Goal: Check status: Check status

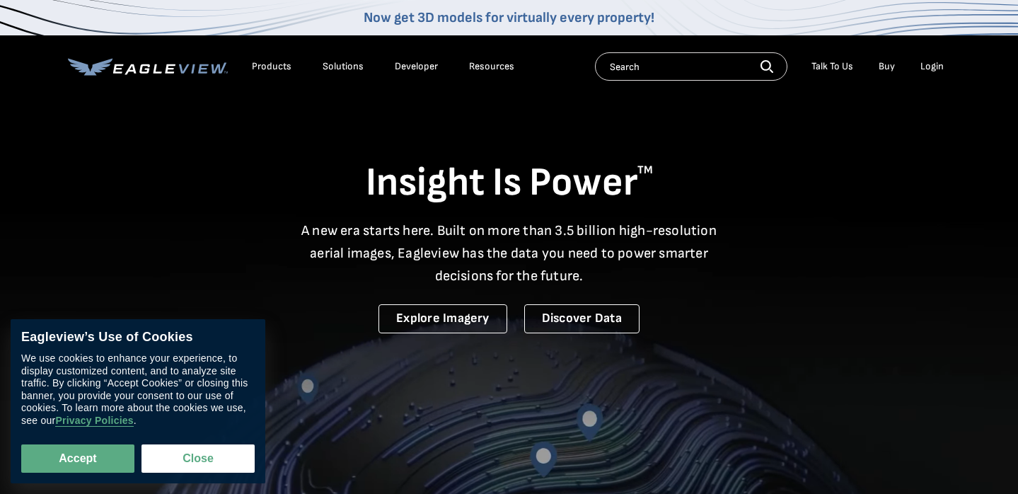
click at [931, 71] on div "Login" at bounding box center [932, 66] width 23 height 13
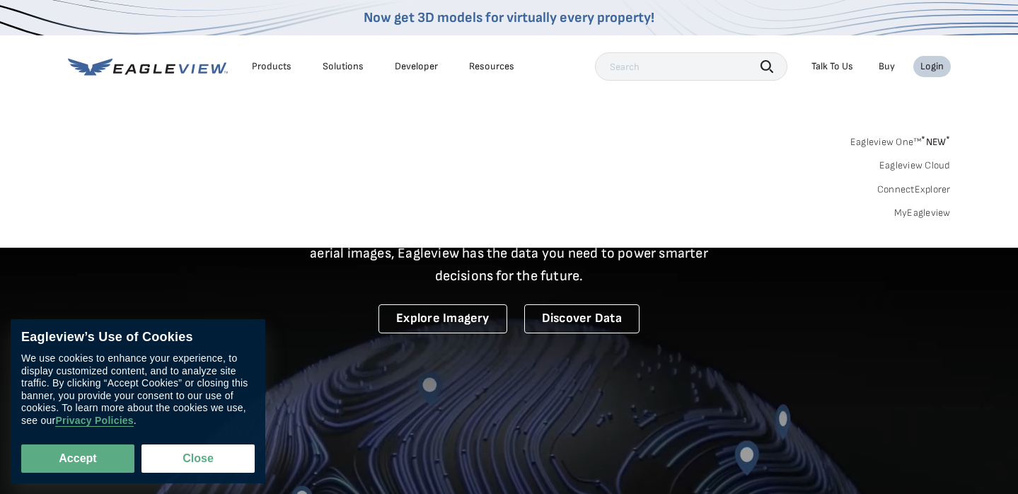
click at [937, 64] on div "Login" at bounding box center [932, 66] width 23 height 13
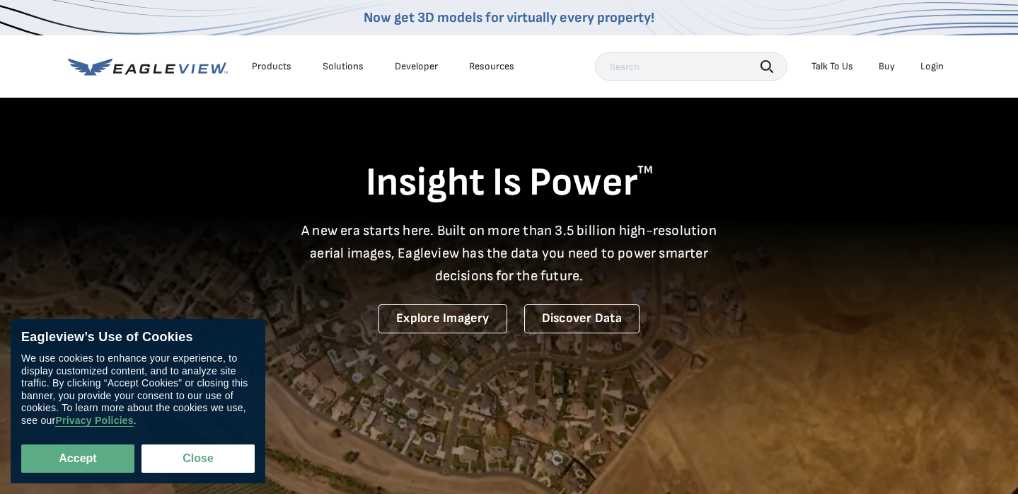
click at [930, 71] on div "Login" at bounding box center [932, 66] width 23 height 13
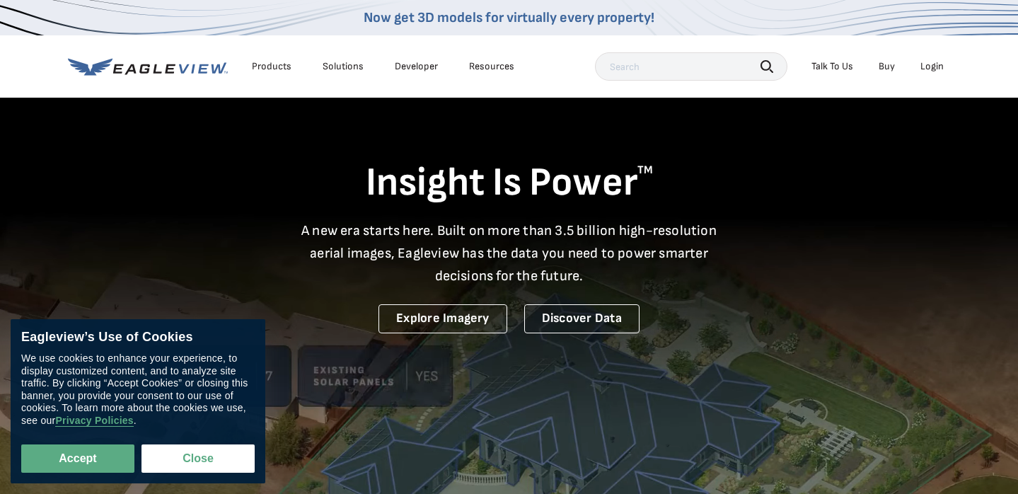
click at [934, 64] on div "Login" at bounding box center [932, 66] width 23 height 13
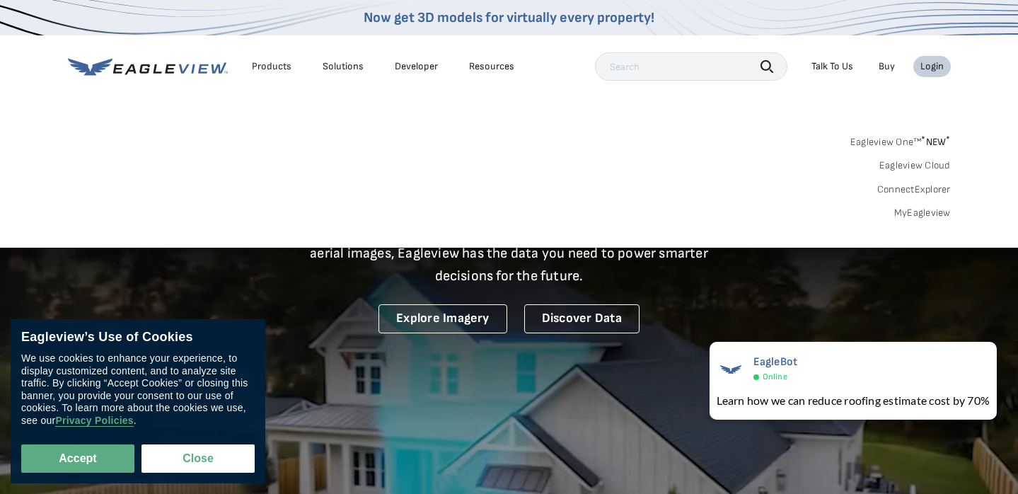
click at [919, 214] on link "MyEagleview" at bounding box center [923, 213] width 57 height 13
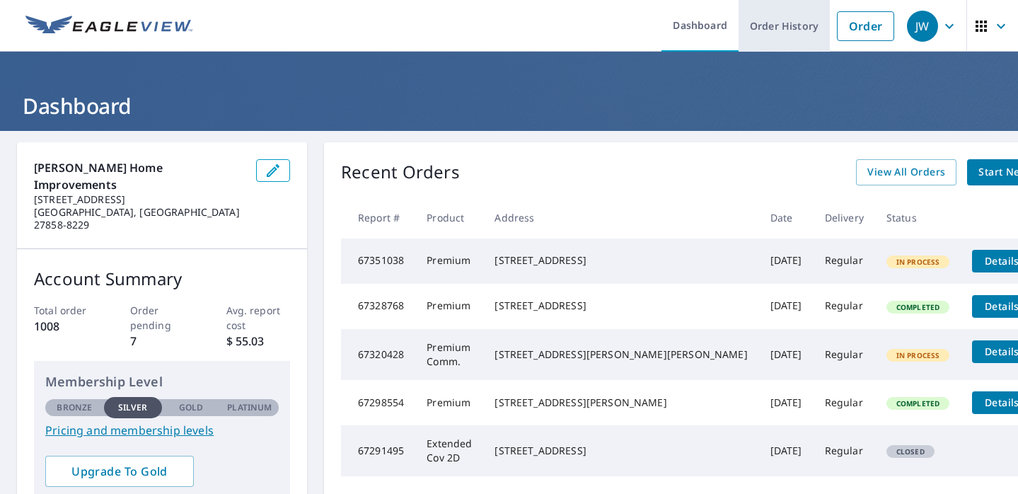
click at [786, 28] on link "Order History" at bounding box center [784, 26] width 91 height 52
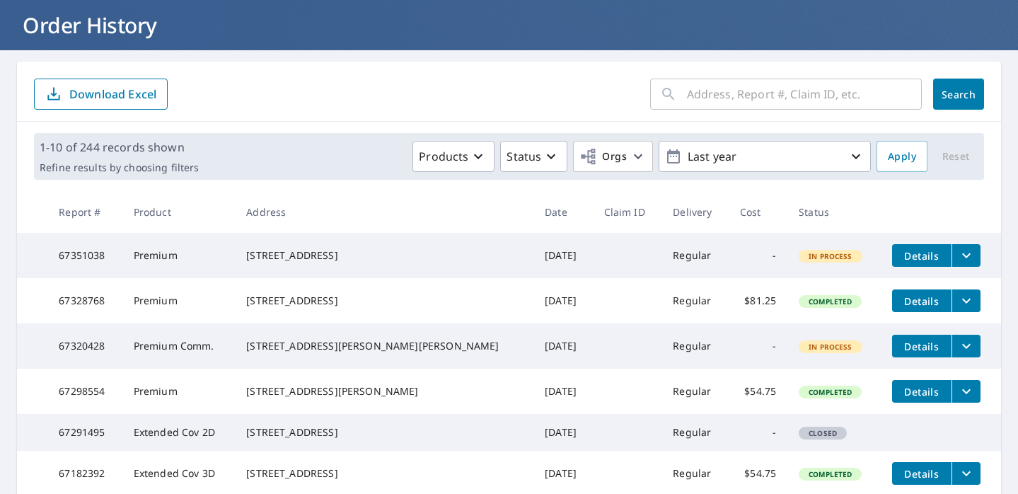
scroll to position [83, 0]
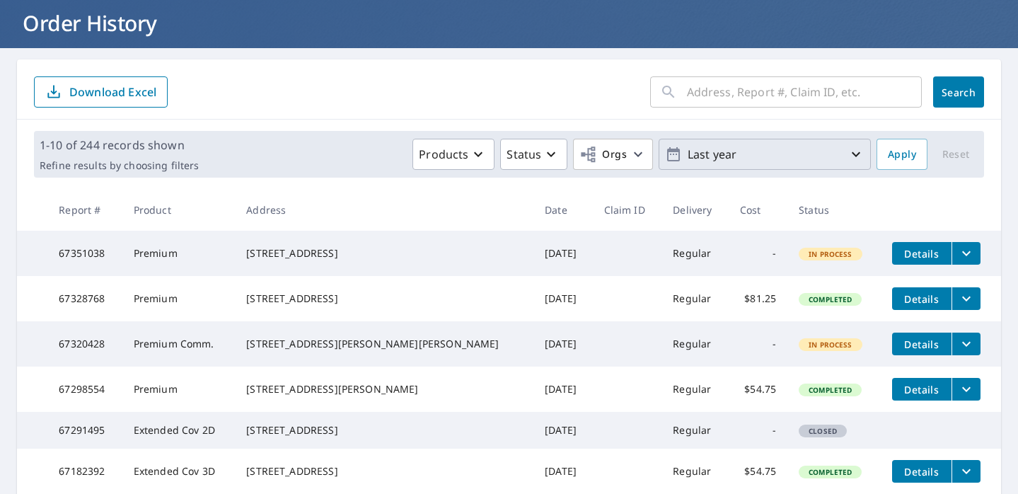
click at [853, 153] on icon "button" at bounding box center [856, 154] width 8 height 5
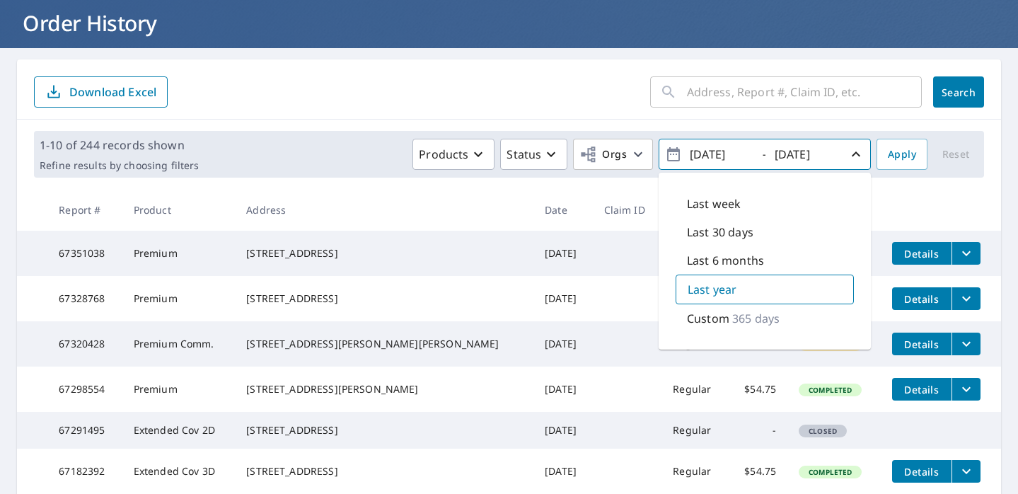
click at [735, 318] on p "365 days" at bounding box center [755, 318] width 47 height 17
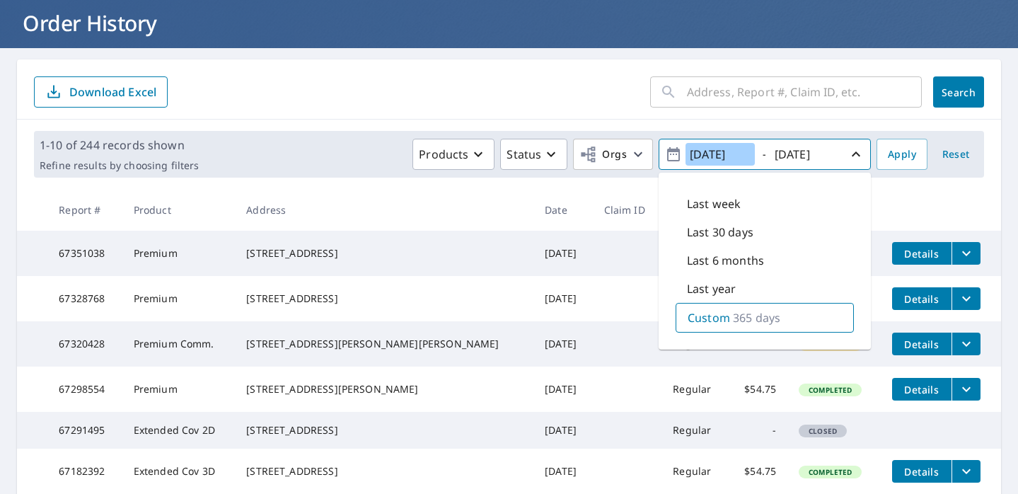
click at [735, 155] on input "[DATE]" at bounding box center [720, 154] width 69 height 23
drag, startPoint x: 752, startPoint y: 156, endPoint x: 729, endPoint y: 156, distance: 22.6
click at [729, 156] on input "[DATE]" at bounding box center [720, 154] width 69 height 23
type input "[DATE]"
click at [826, 159] on input "[DATE]" at bounding box center [805, 154] width 69 height 23
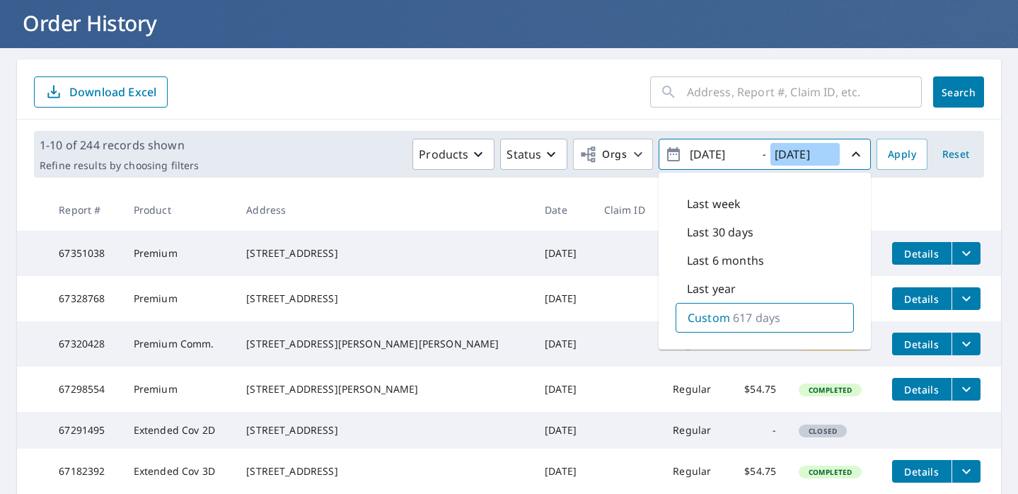
click at [800, 156] on input "[DATE]" at bounding box center [805, 154] width 69 height 23
click at [817, 155] on input "[DATE]" at bounding box center [805, 154] width 69 height 23
click at [833, 154] on input "[DATE]" at bounding box center [805, 154] width 69 height 23
type input "[DATE]"
click at [909, 149] on span "Apply" at bounding box center [902, 155] width 28 height 18
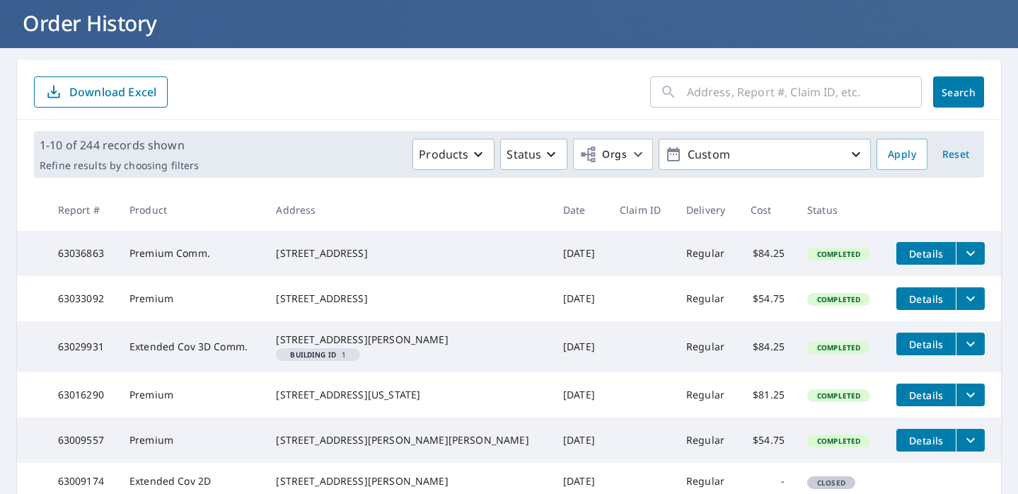
scroll to position [448, 0]
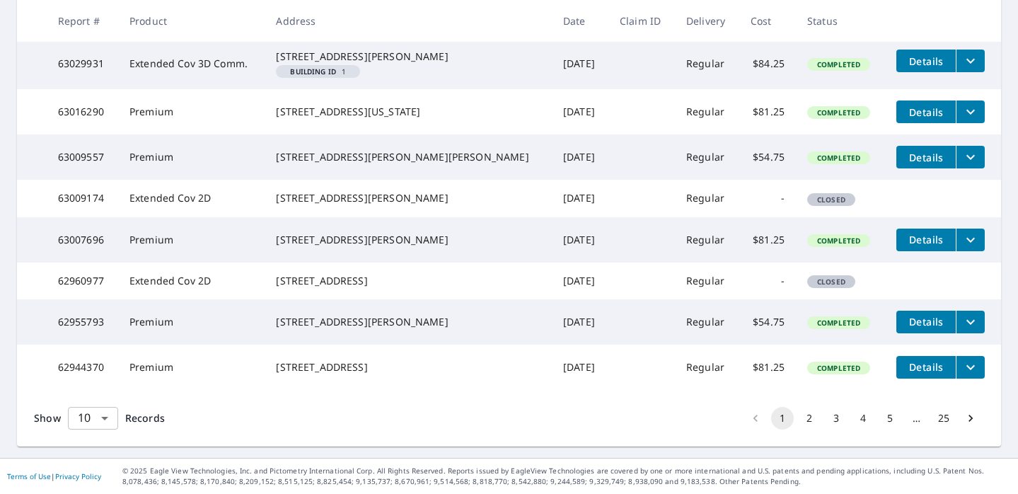
click at [113, 421] on body "JW JW Dashboard Order History Order JW Dashboard / Order History Order History …" at bounding box center [509, 247] width 1018 height 494
click at [99, 460] on li "100" at bounding box center [92, 464] width 50 height 25
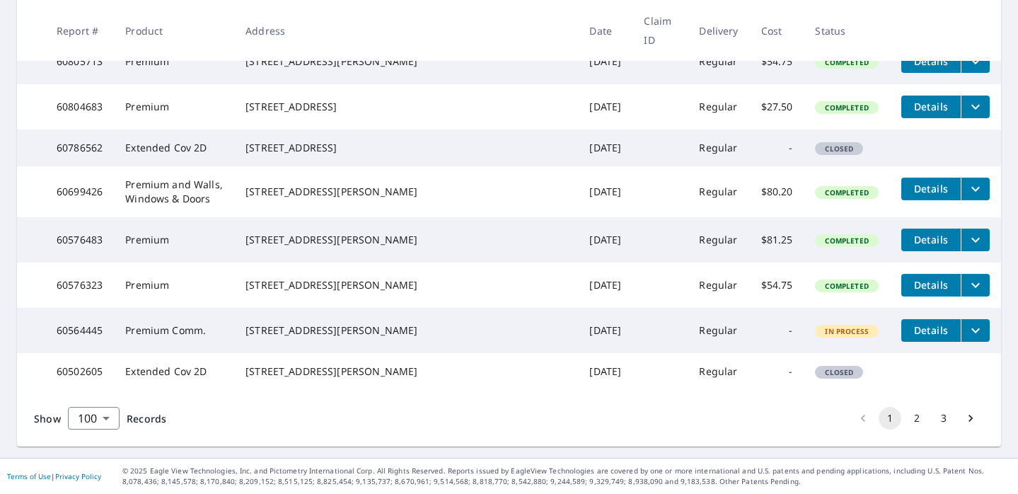
scroll to position [5095, 0]
click at [947, 418] on button "3" at bounding box center [944, 418] width 23 height 23
